Goal: Communication & Community: Participate in discussion

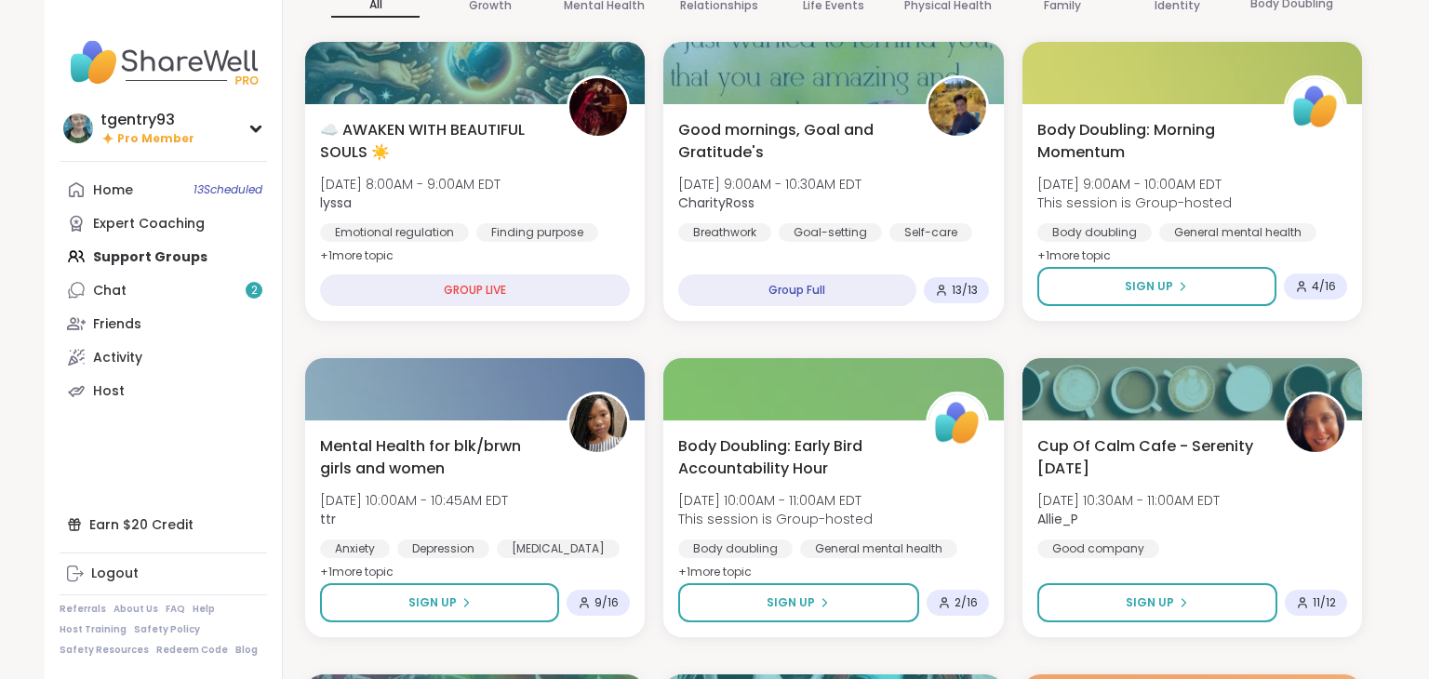
scroll to position [206, 0]
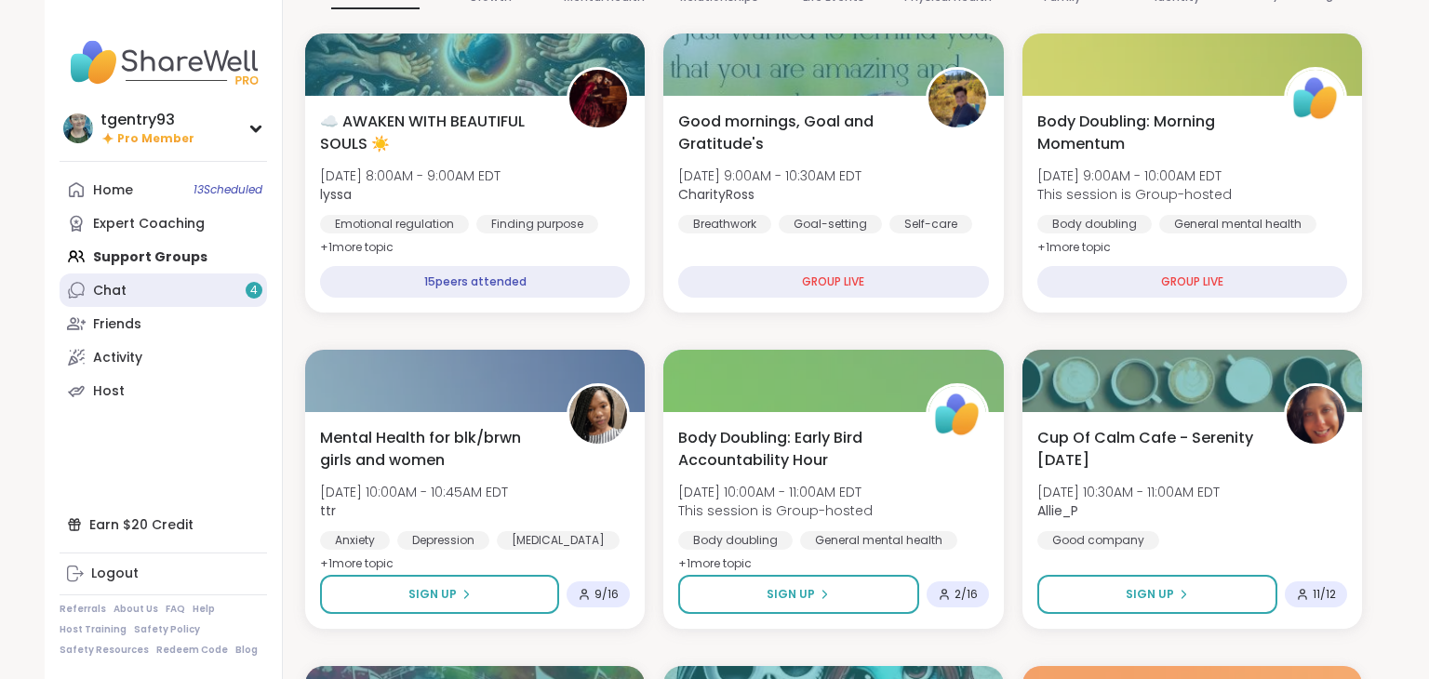
click at [231, 300] on link "Chat 4" at bounding box center [163, 289] width 207 height 33
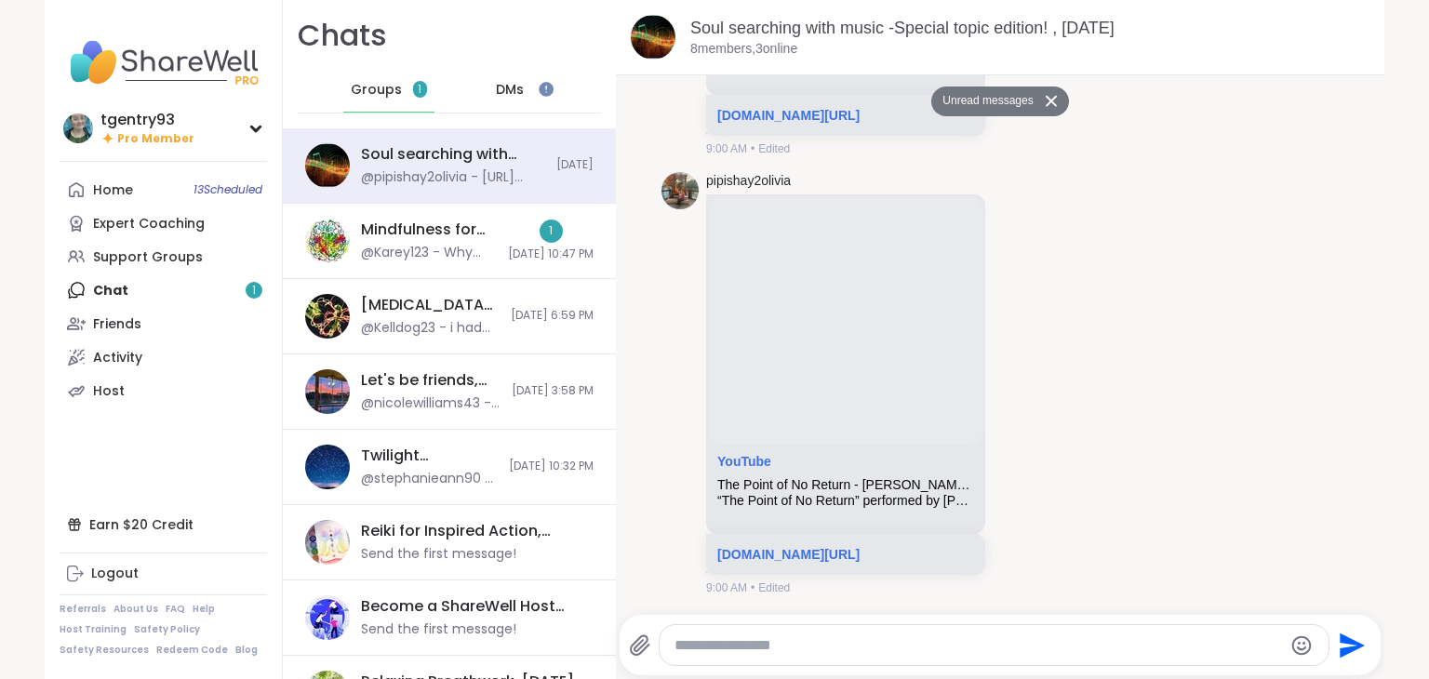
scroll to position [1049, 0]
click at [466, 247] on div "@Karey123 - Why would we need to be concerned about where someone lives? They a…" at bounding box center [429, 253] width 136 height 19
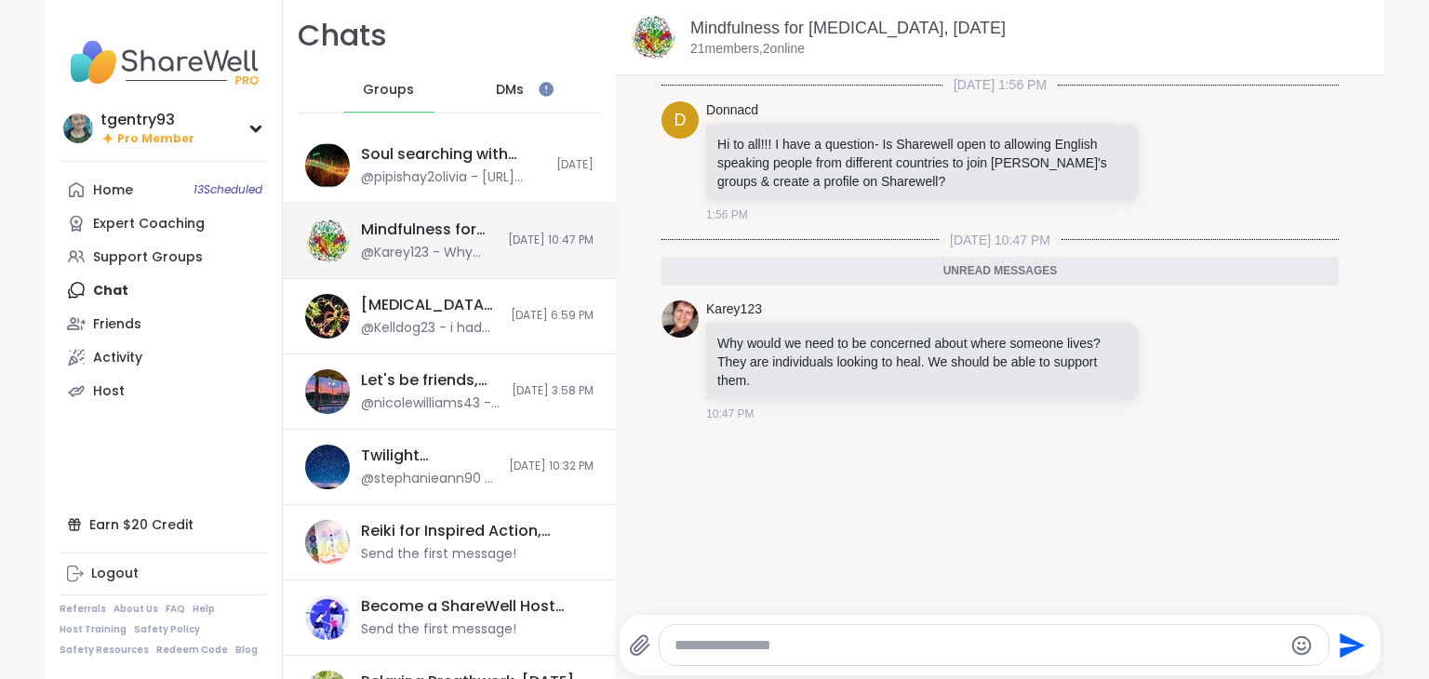
scroll to position [0, 0]
click at [515, 99] on span "DMs" at bounding box center [510, 90] width 28 height 19
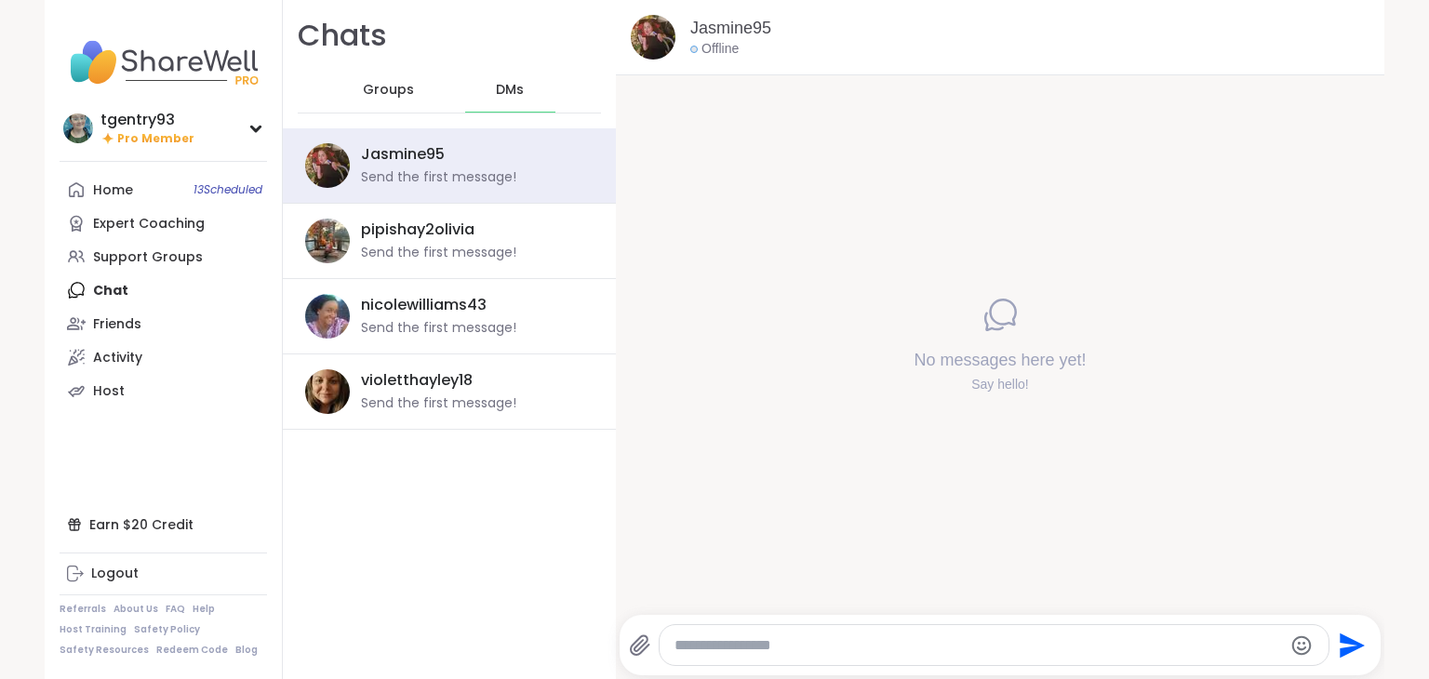
click at [421, 96] on div "Groups" at bounding box center [388, 90] width 91 height 45
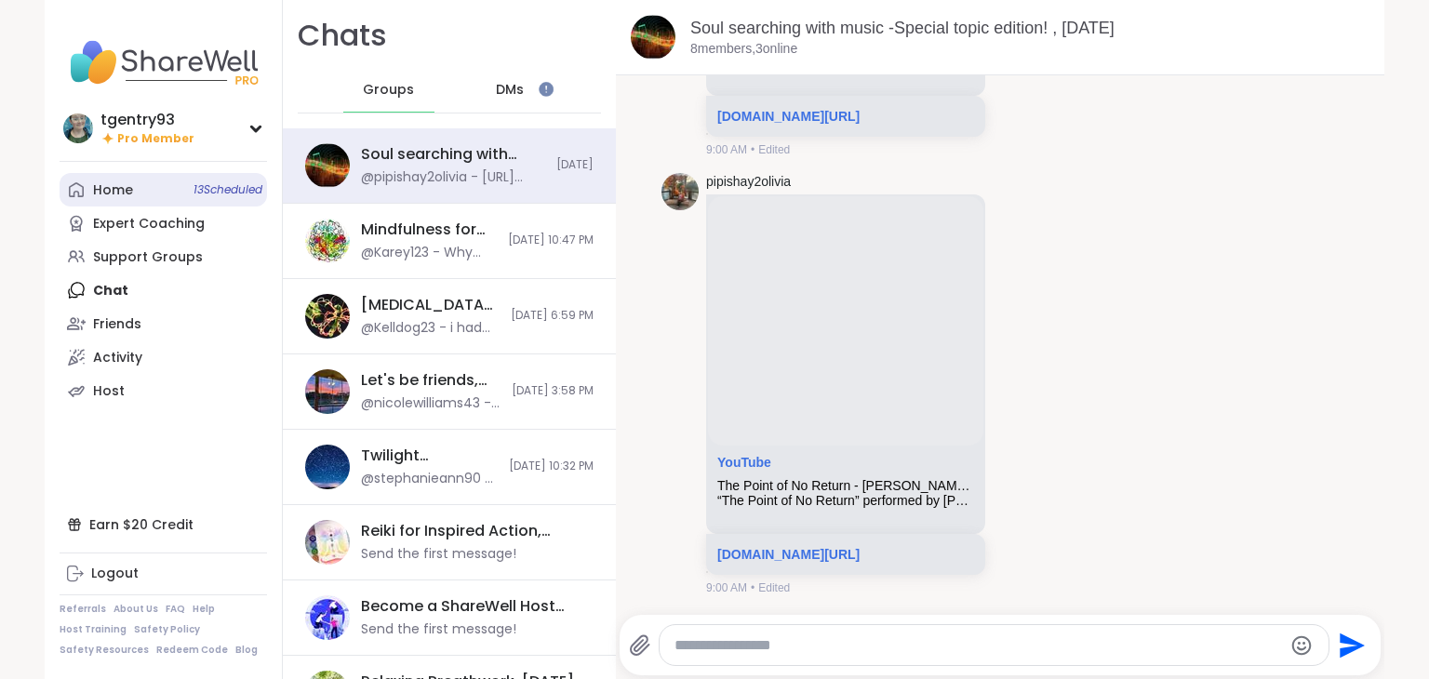
click at [257, 192] on span "13 Scheduled" at bounding box center [227, 189] width 69 height 15
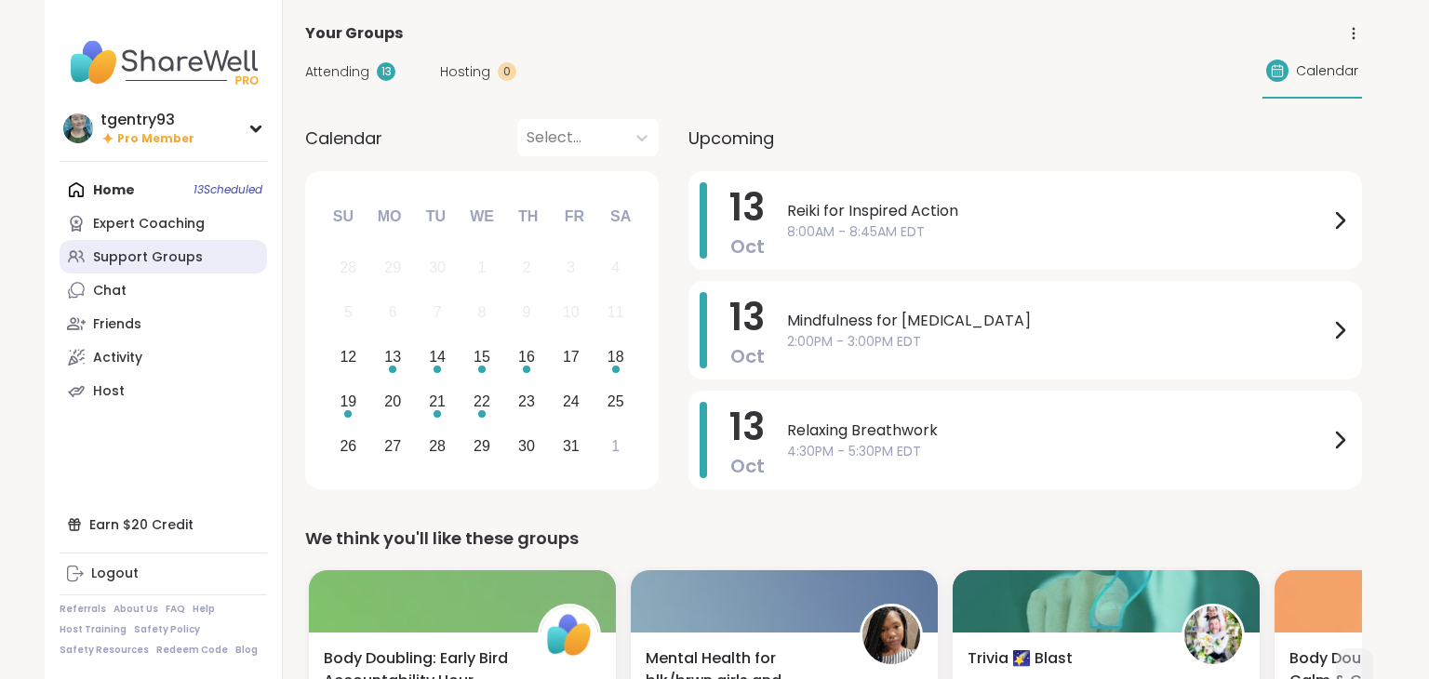
click at [171, 249] on div "Support Groups" at bounding box center [148, 257] width 110 height 19
